Goal: Check status: Check status

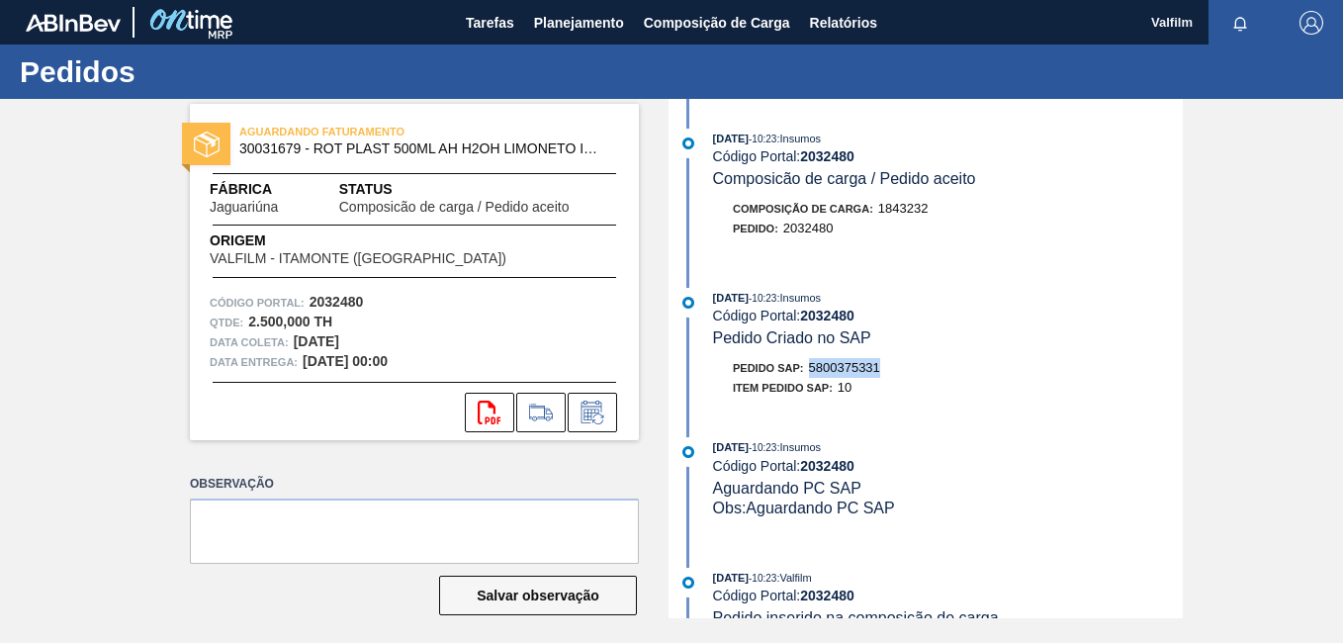
drag, startPoint x: 887, startPoint y: 367, endPoint x: 811, endPoint y: 372, distance: 76.3
click at [811, 372] on div "Pedido SAP: 5800375331" at bounding box center [948, 368] width 470 height 20
copy span "5800375331"
drag, startPoint x: 879, startPoint y: 370, endPoint x: 808, endPoint y: 370, distance: 71.2
click at [808, 370] on div "Pedido SAP: 5800370354" at bounding box center [806, 368] width 147 height 20
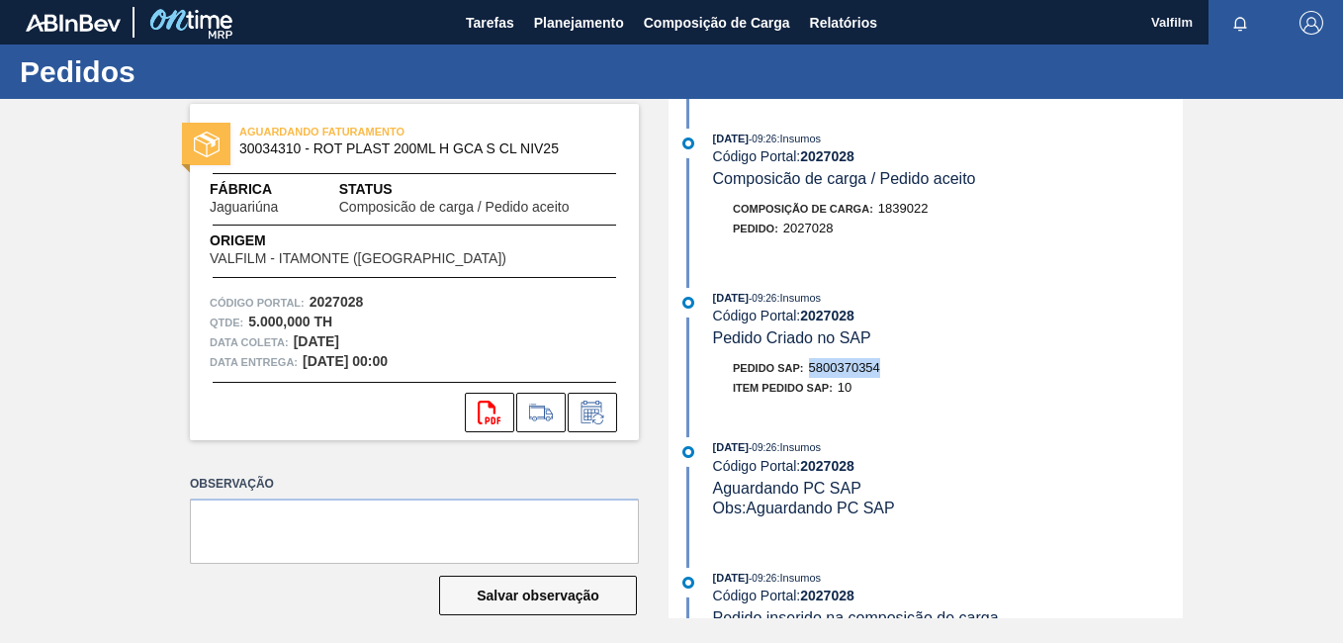
copy span "5800370354"
drag, startPoint x: 1121, startPoint y: 312, endPoint x: 626, endPoint y: 28, distance: 571.5
click at [1121, 308] on div "Código Portal: 2027028" at bounding box center [948, 316] width 470 height 16
click at [615, 38] on button "Planejamento" at bounding box center [579, 22] width 110 height 45
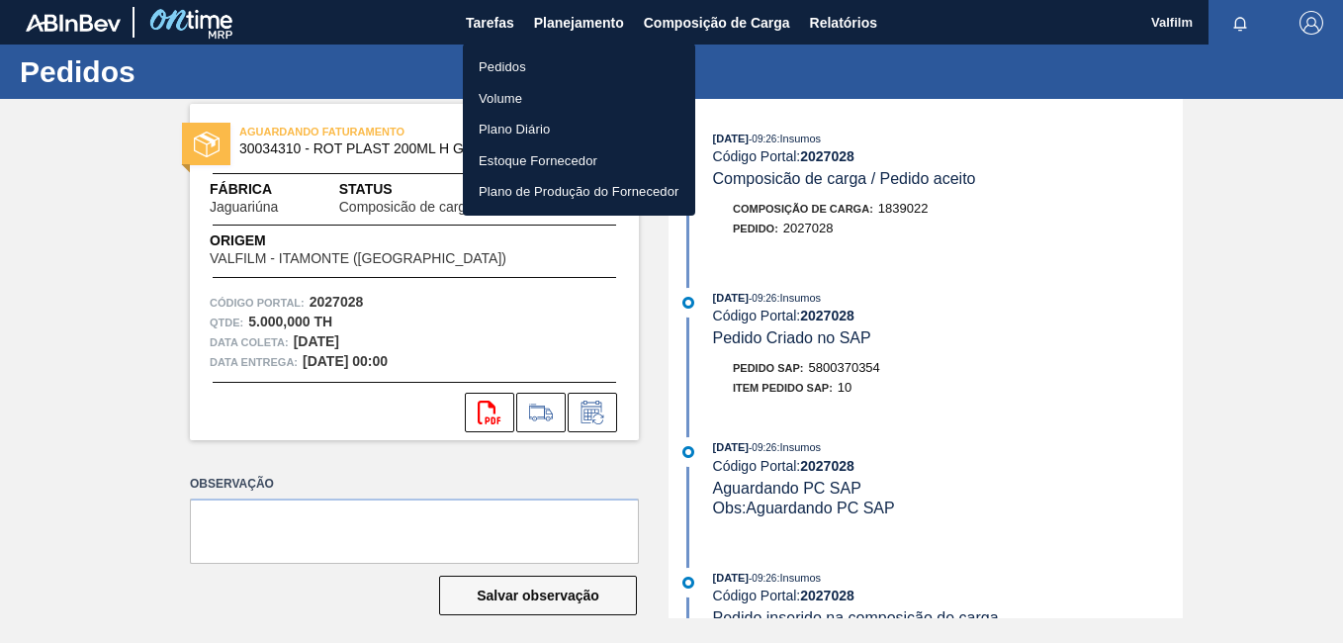
click at [575, 60] on li "Pedidos" at bounding box center [579, 67] width 232 height 32
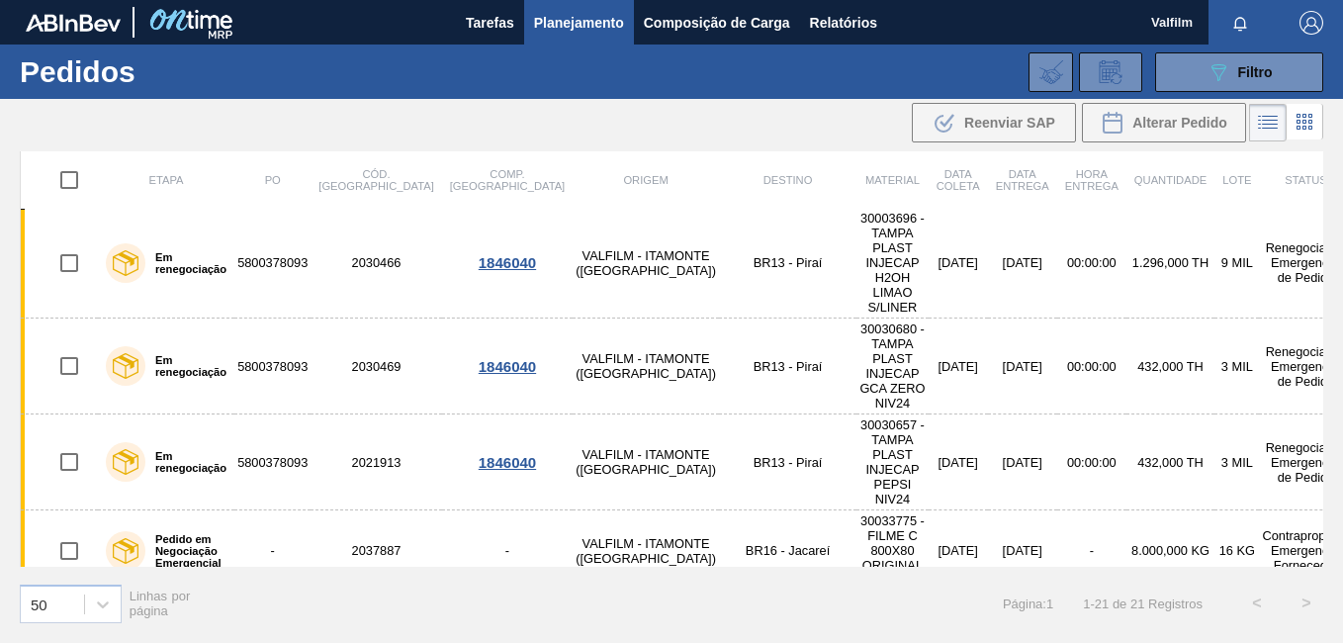
scroll to position [857, 0]
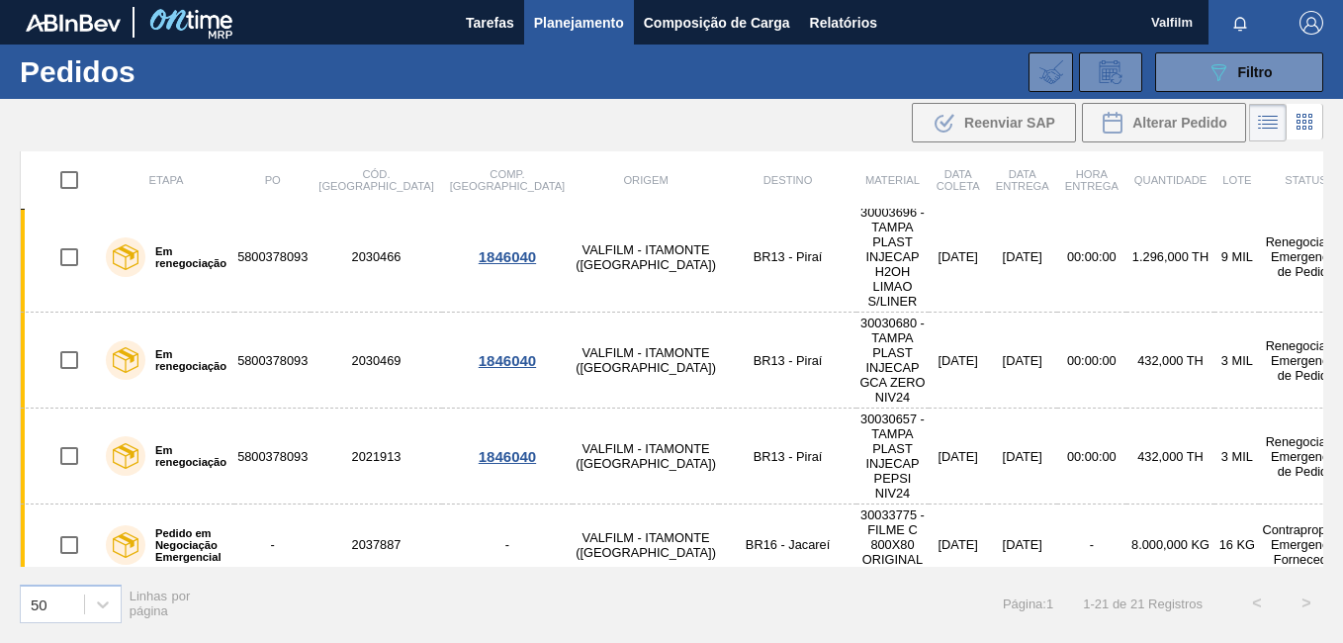
drag, startPoint x: 1323, startPoint y: 486, endPoint x: 1323, endPoint y: 474, distance: 11.9
click at [1323, 474] on div "Etapa PO Cód. Pedido Comp. Carga Origem Destino Material Data coleta Data entre…" at bounding box center [671, 395] width 1343 height 489
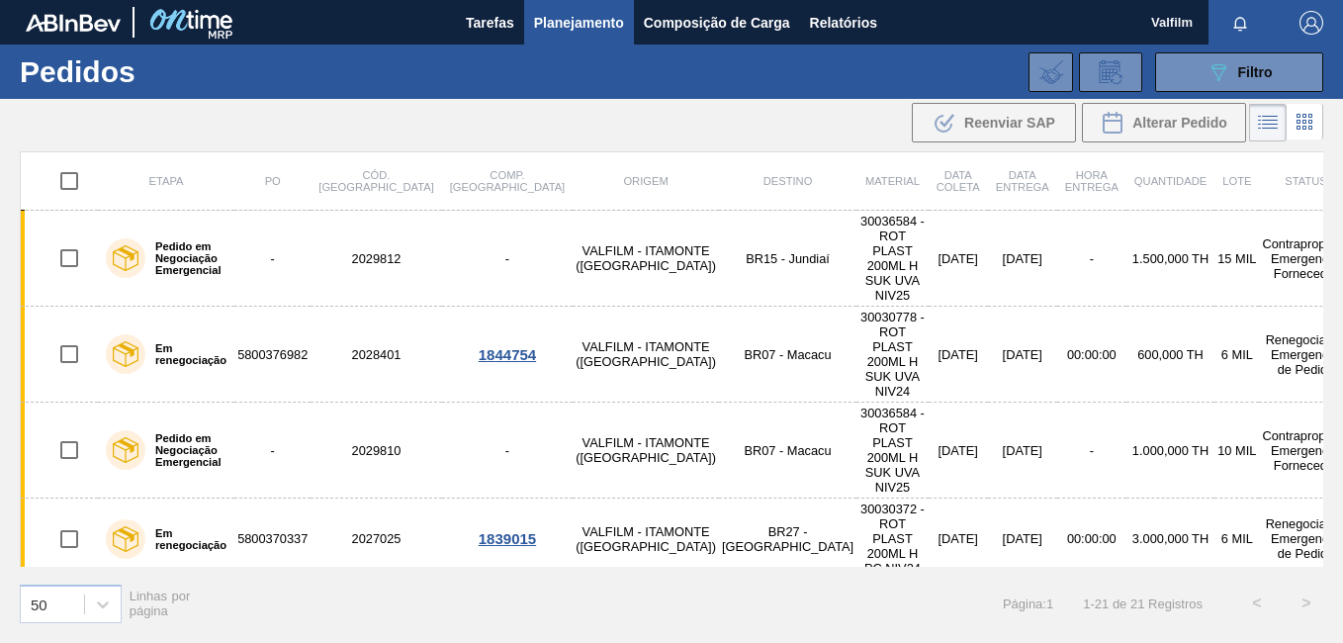
click at [1299, 23] on img "button" at bounding box center [1311, 23] width 24 height 24
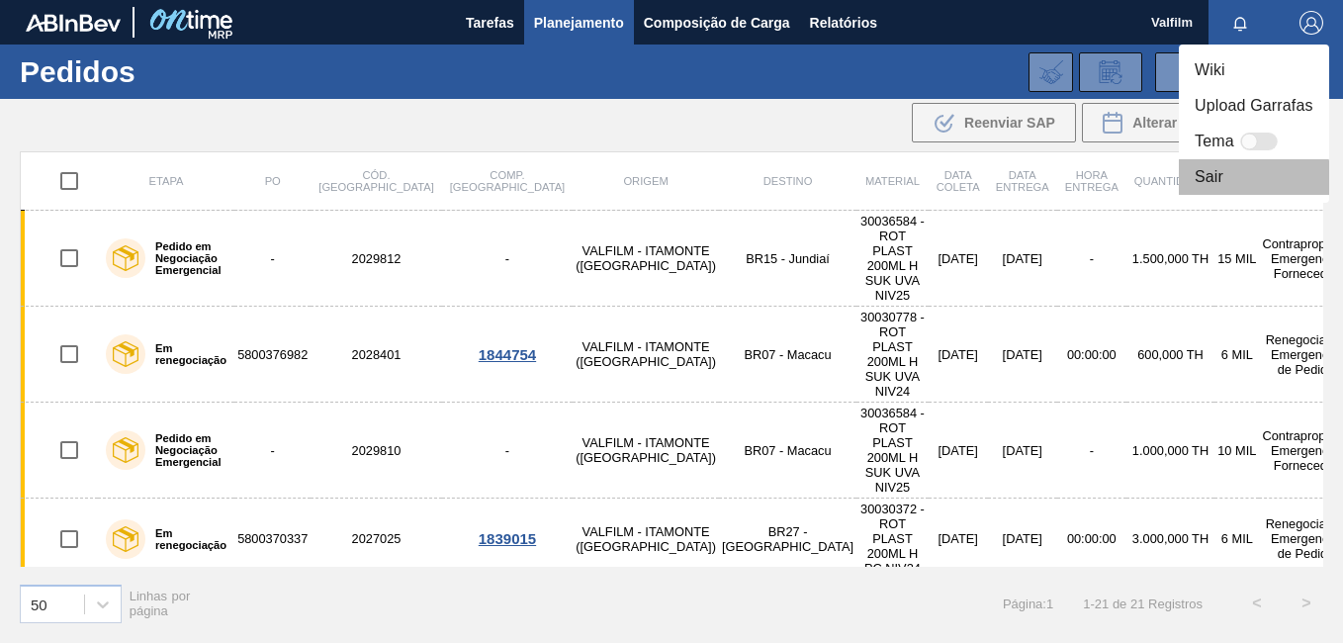
click at [1218, 187] on li "Sair" at bounding box center [1254, 177] width 150 height 36
